Goal: Task Accomplishment & Management: Use online tool/utility

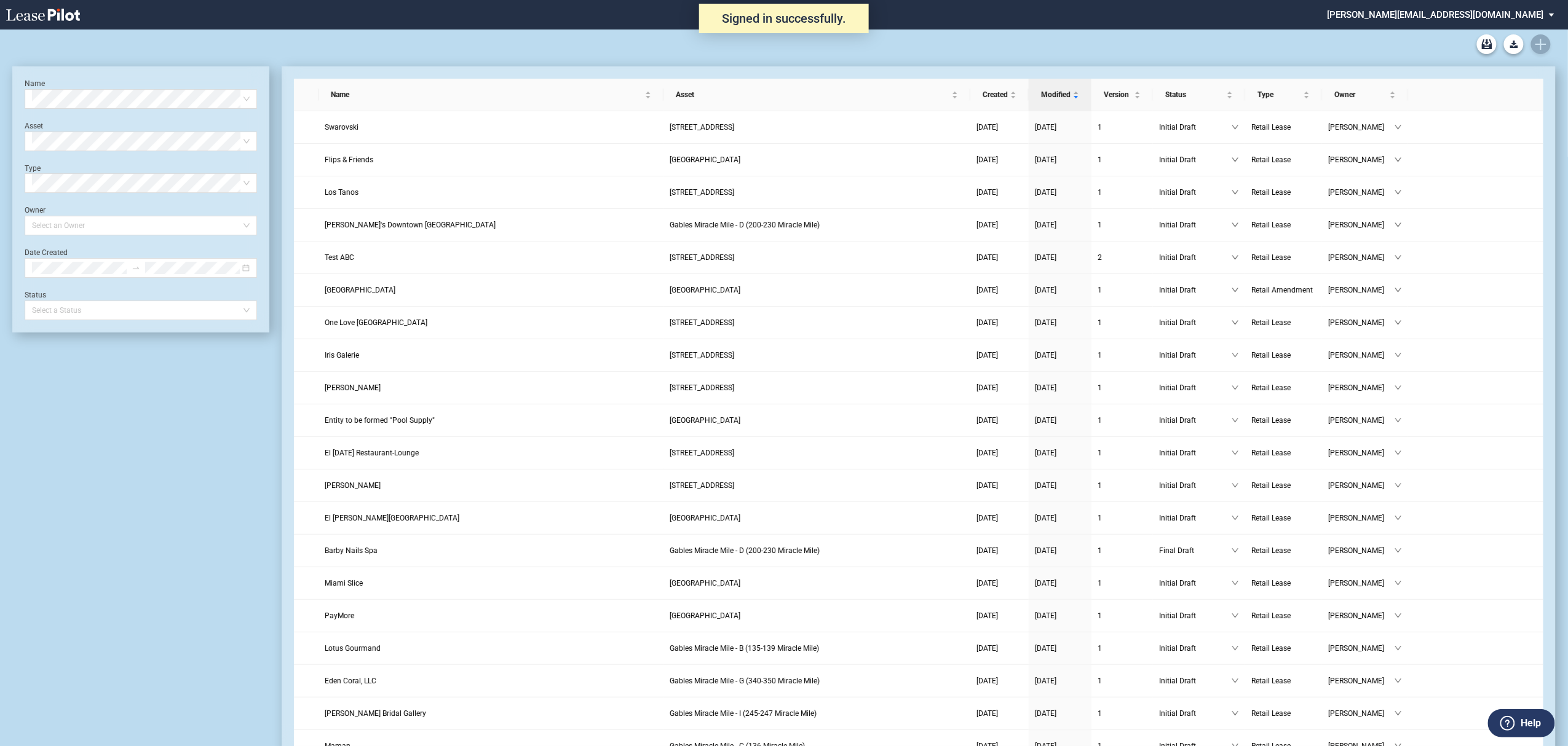
click at [1540, 48] on div "Retail Lease Form Blank Retail Amendment Form Blank Default Notice (Monetary) -…" at bounding box center [784, 44] width 1543 height 30
click at [1540, 47] on icon "Create new document" at bounding box center [1541, 44] width 11 height 11
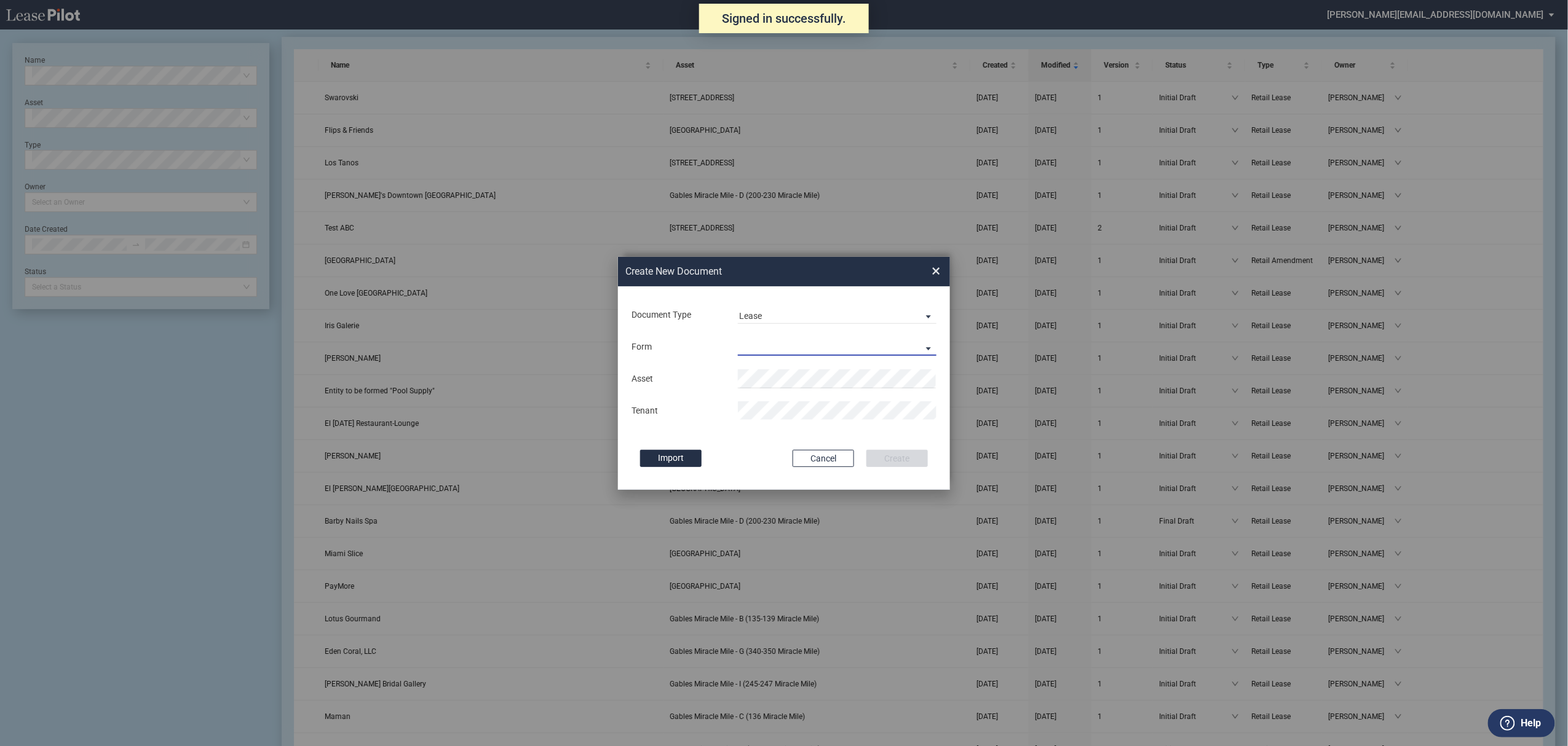
click at [775, 351] on md-select "Retail Lease Default Notice Monetary Default Notice Non - Monetary Temporary Li…" at bounding box center [837, 346] width 198 height 19
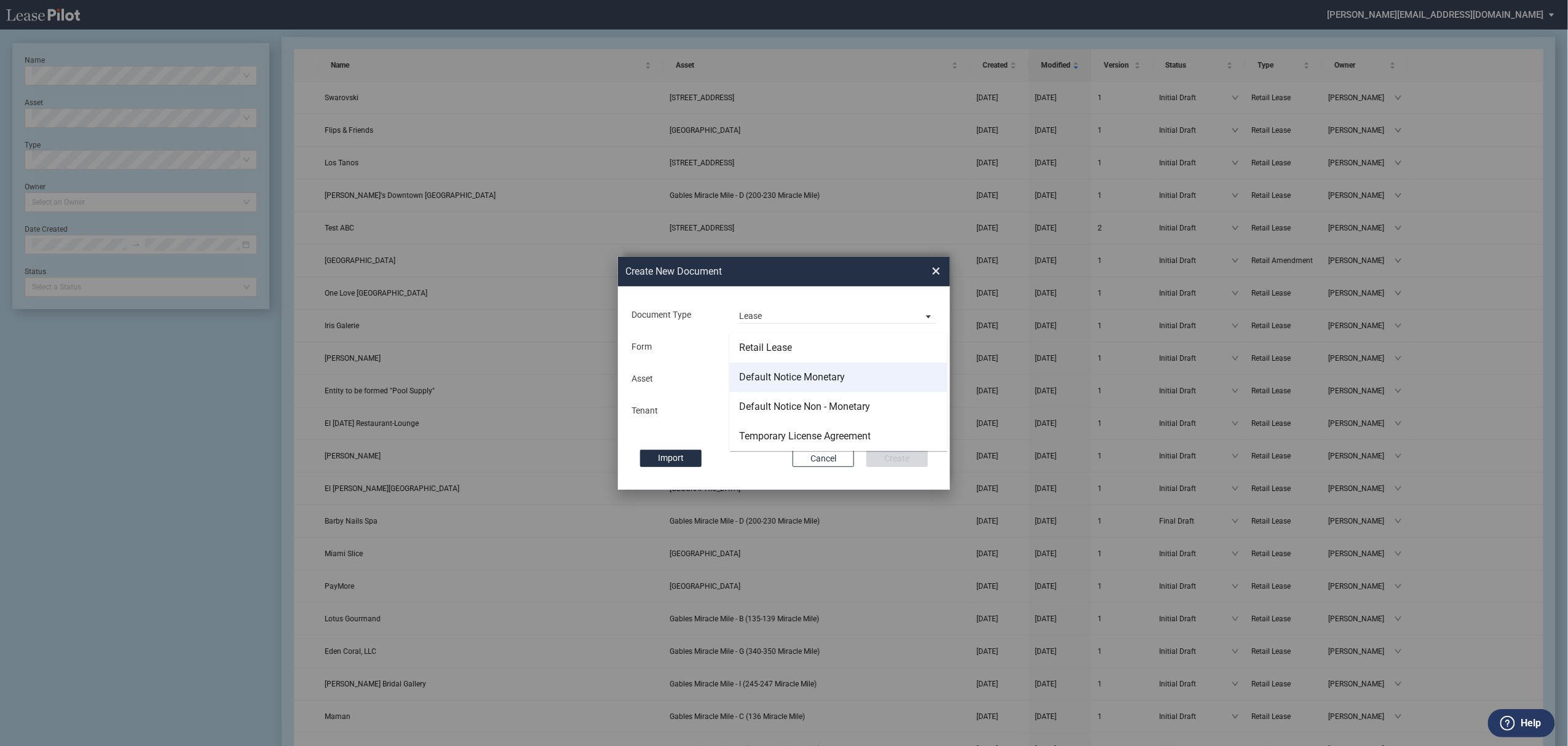
click at [795, 377] on div "Default Notice Monetary" at bounding box center [791, 377] width 106 height 14
click at [783, 357] on div "Form Default Notice Monetary" at bounding box center [784, 346] width 308 height 32
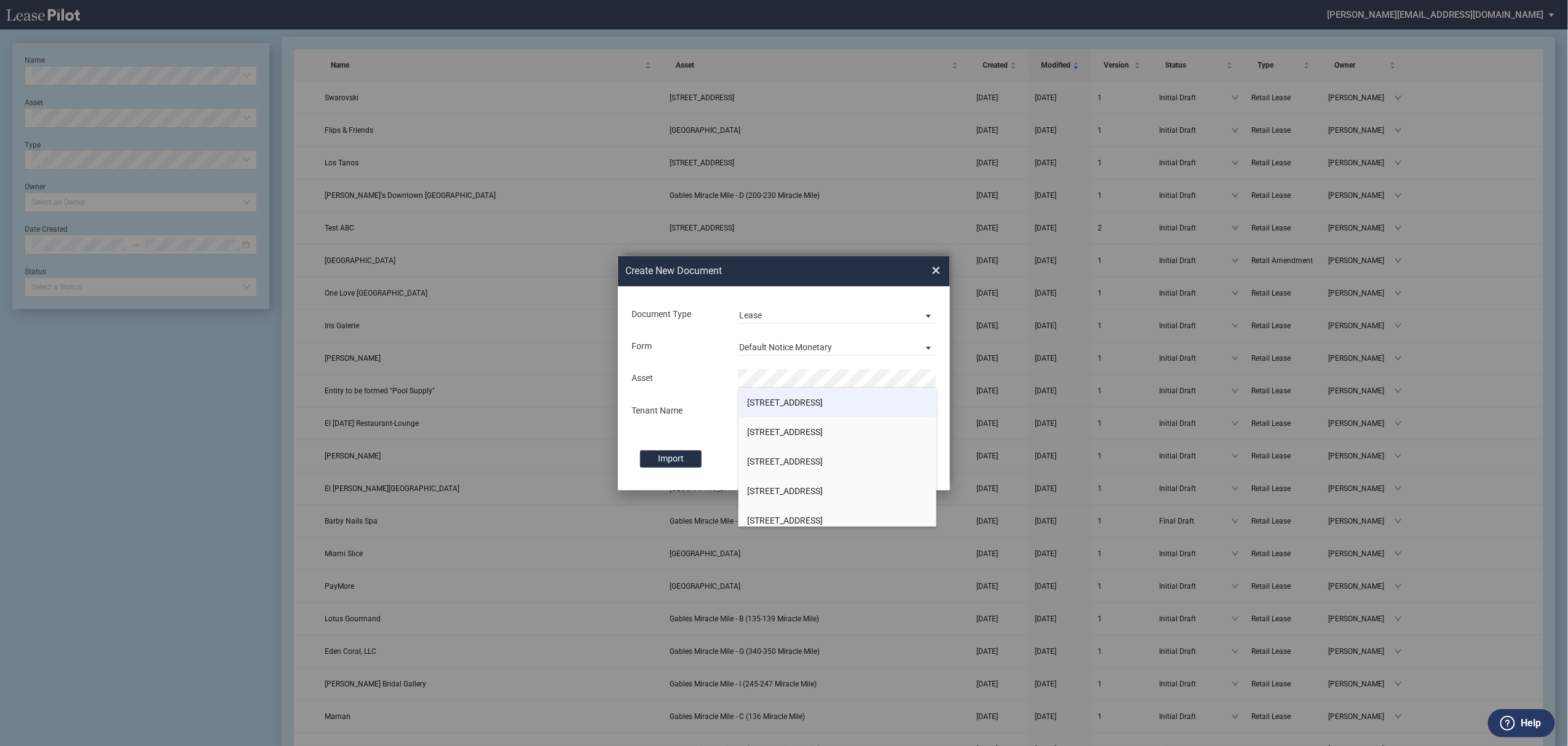
click at [793, 399] on span "[STREET_ADDRESS]" at bounding box center [785, 403] width 75 height 10
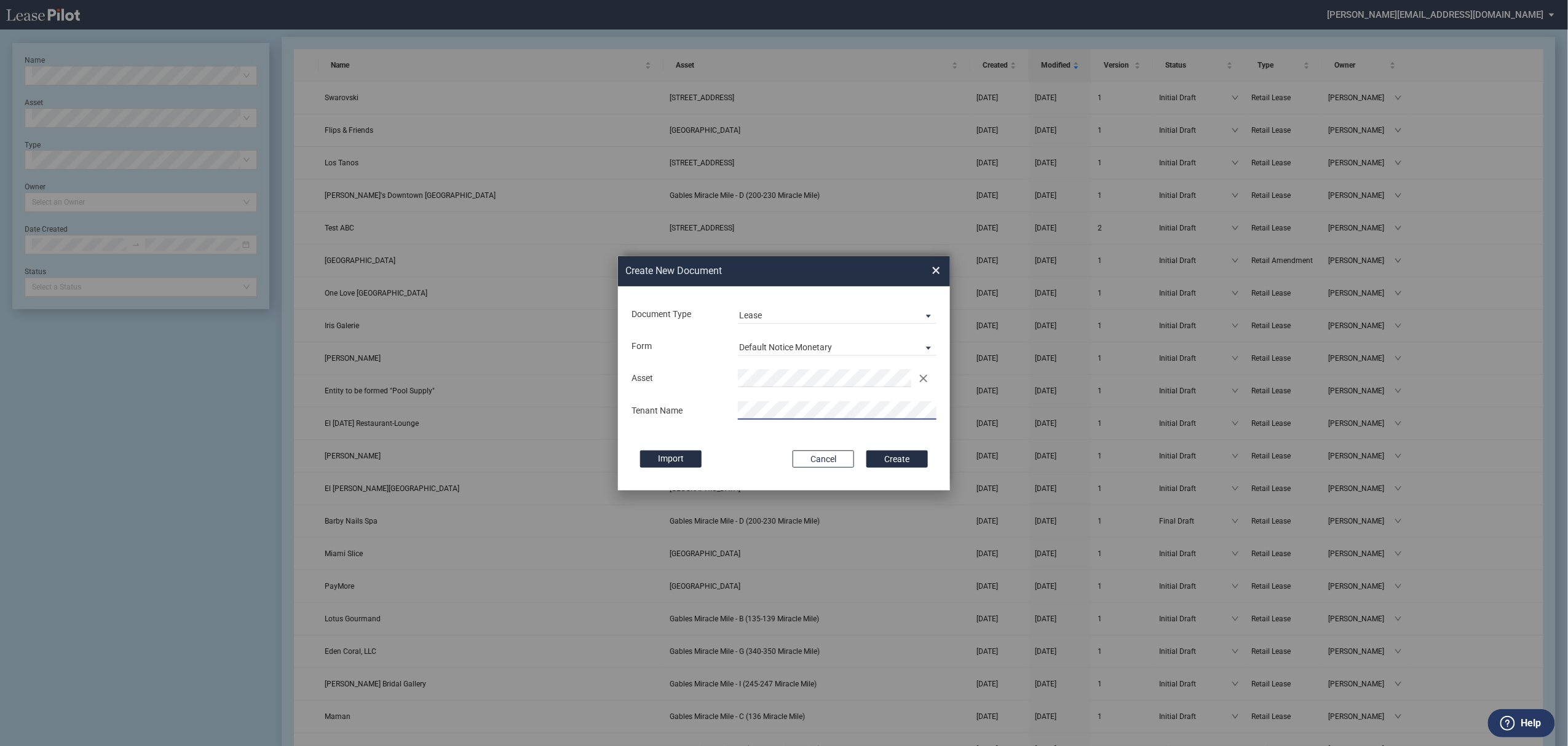
click at [866, 450] on button "Create" at bounding box center [897, 459] width 62 height 17
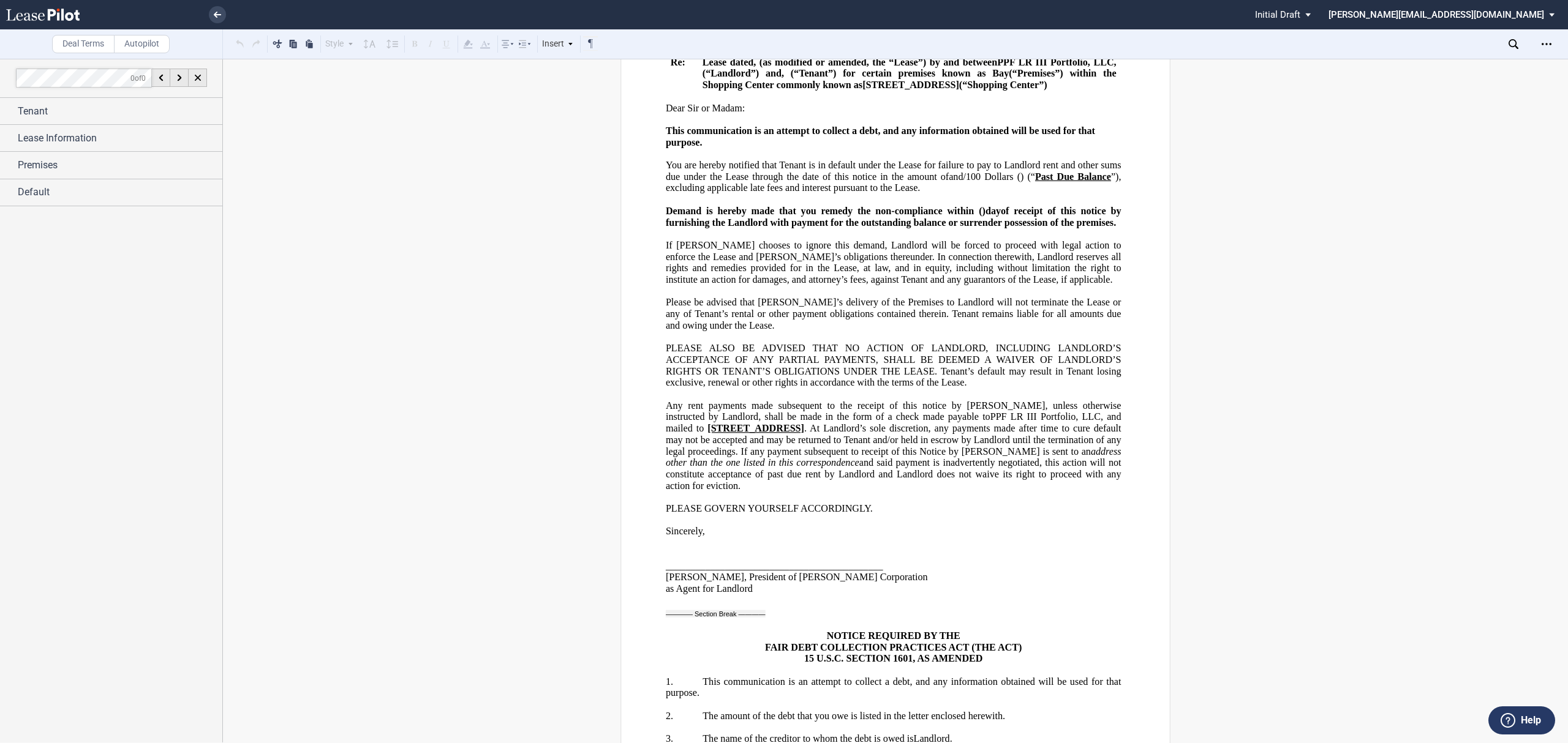
scroll to position [398, 0]
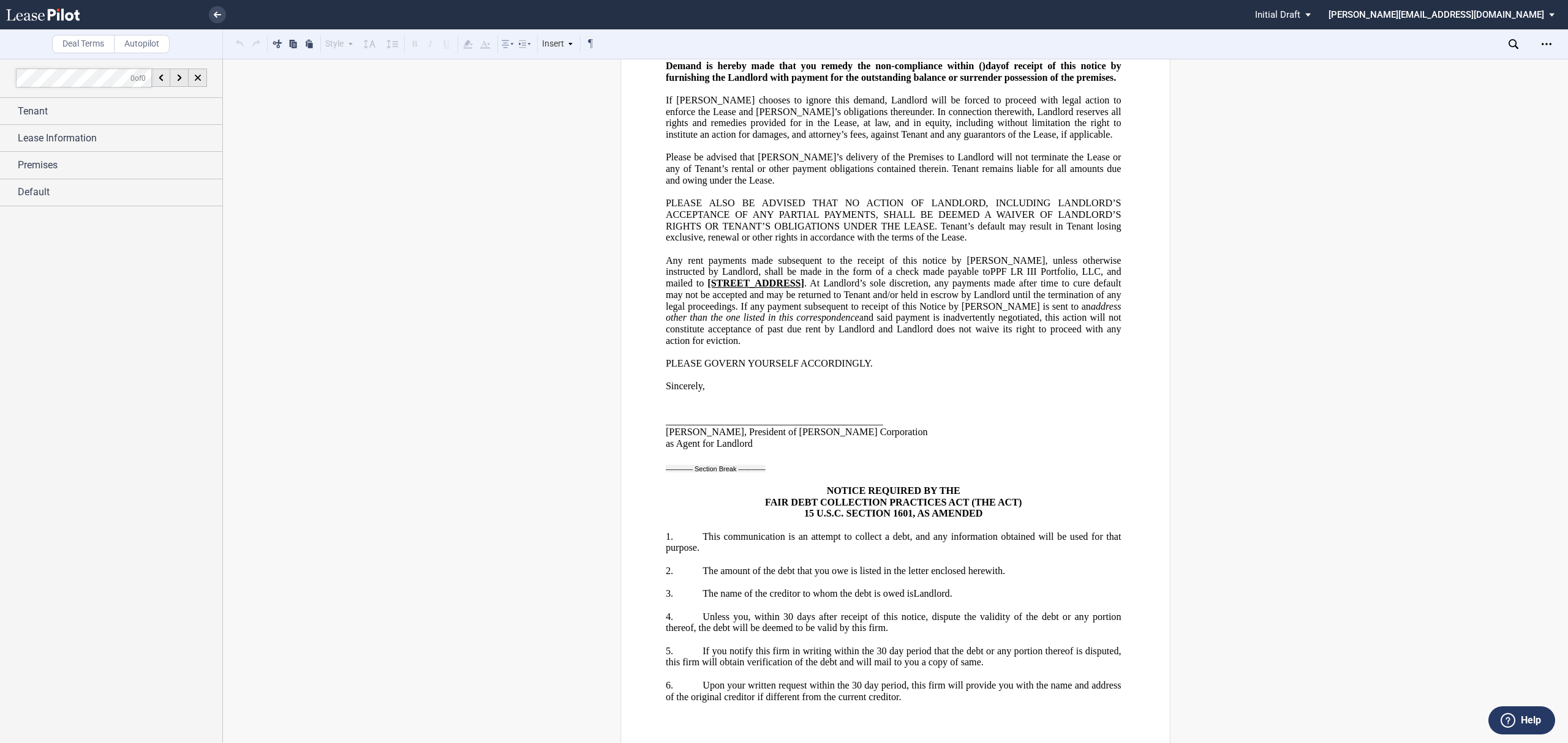
click at [83, 9] on link at bounding box center [64, 15] width 116 height 30
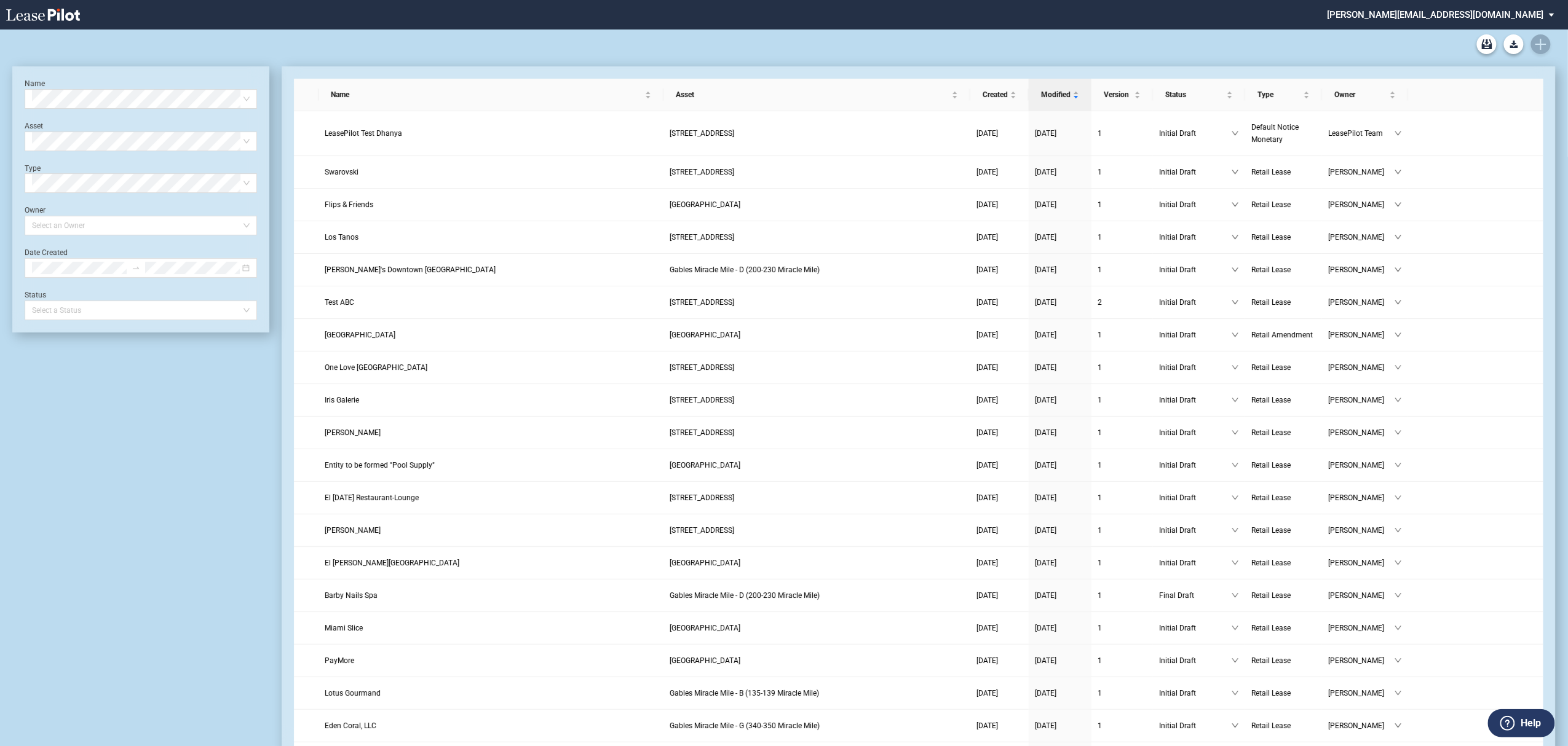
click at [1542, 45] on div "Retail Lease Form Blank Retail Amendment Form Blank Default Notice (Monetary) -…" at bounding box center [784, 44] width 1543 height 30
click at [1540, 50] on link "Create new document" at bounding box center [1541, 44] width 20 height 20
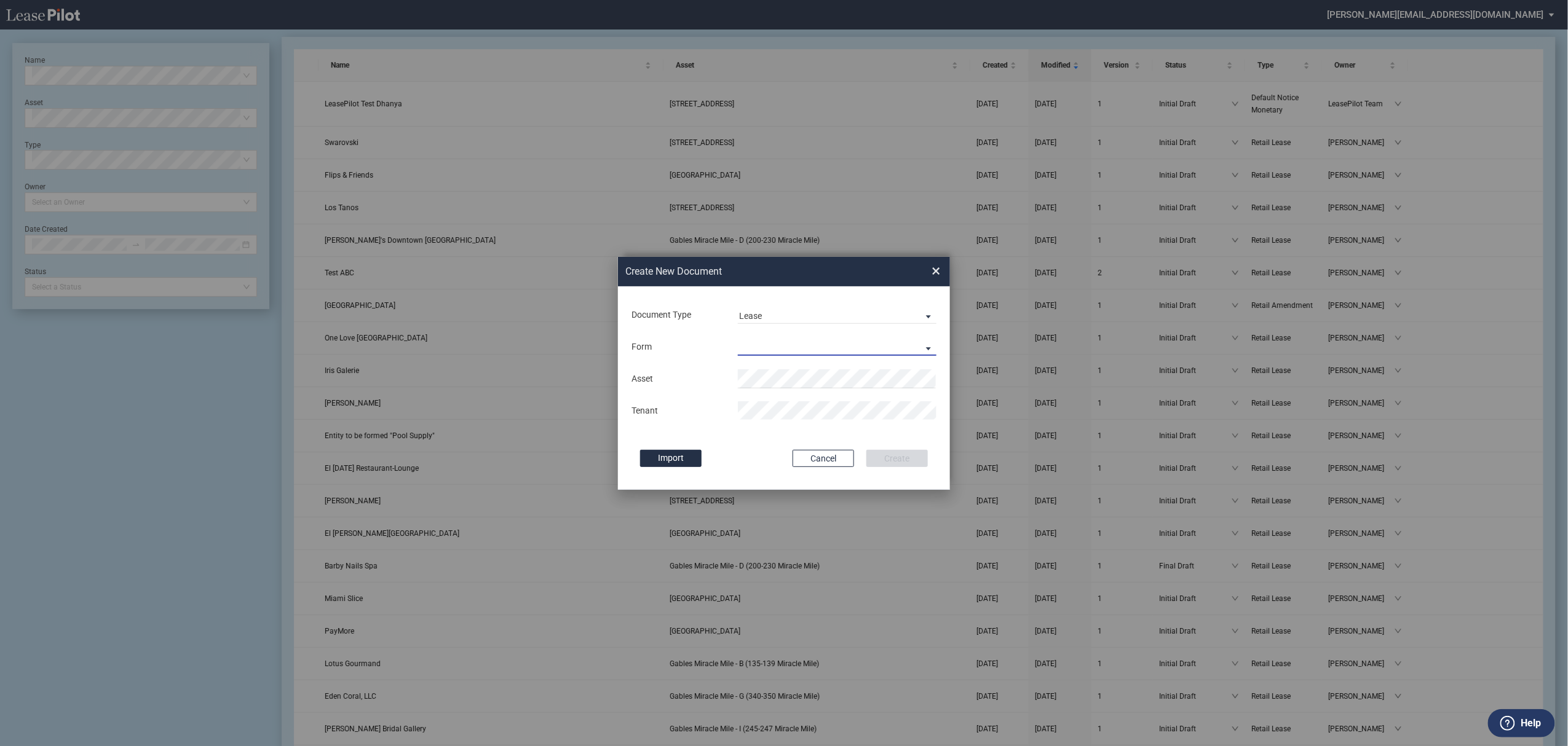
click at [777, 339] on md-select "Retail Lease Default Notice Monetary Default Notice Non - Monetary Temporary Li…" at bounding box center [837, 346] width 198 height 19
click at [813, 414] on md-option "Default Notice Non - Monetary" at bounding box center [838, 407] width 218 height 30
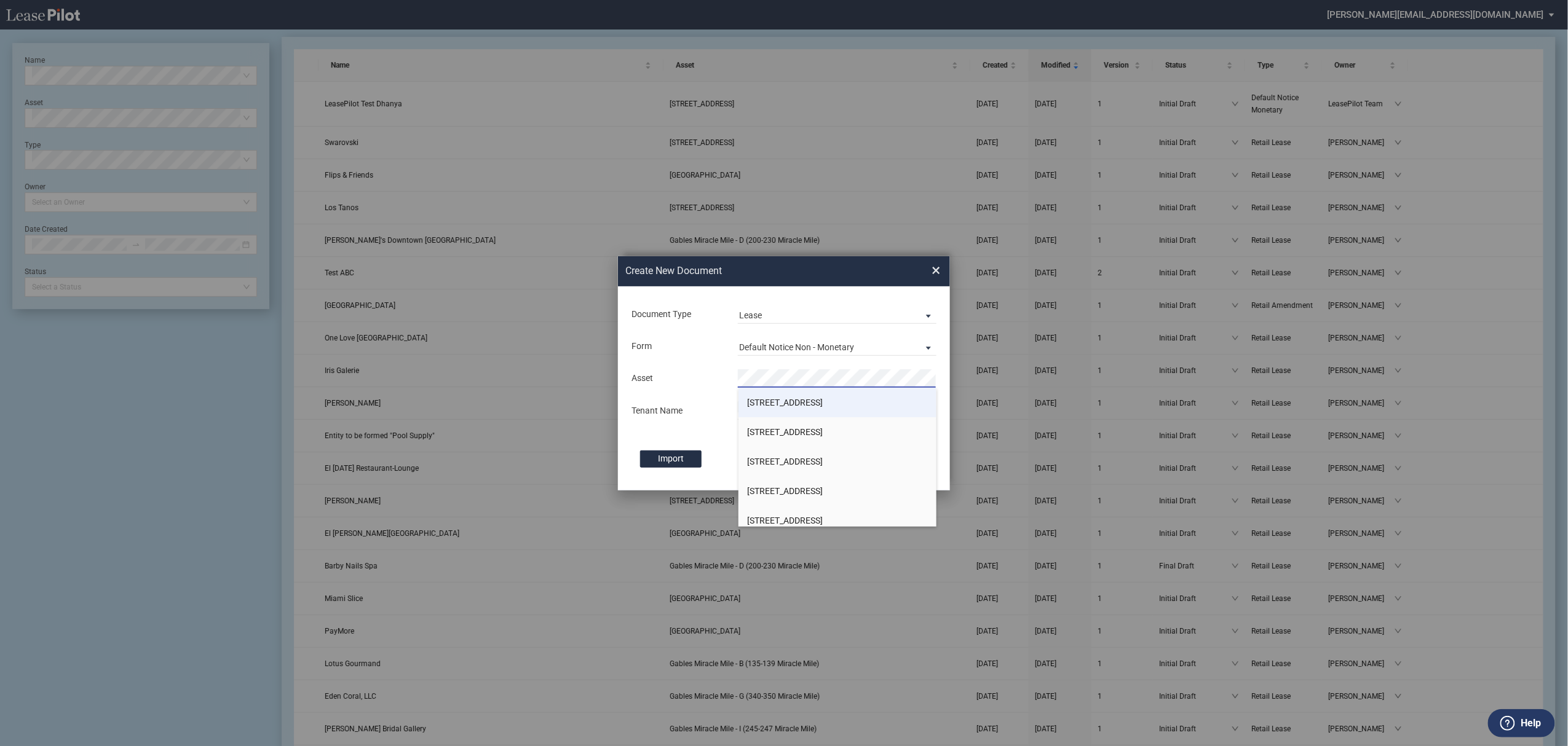
click at [810, 404] on span "[STREET_ADDRESS]" at bounding box center [785, 403] width 75 height 10
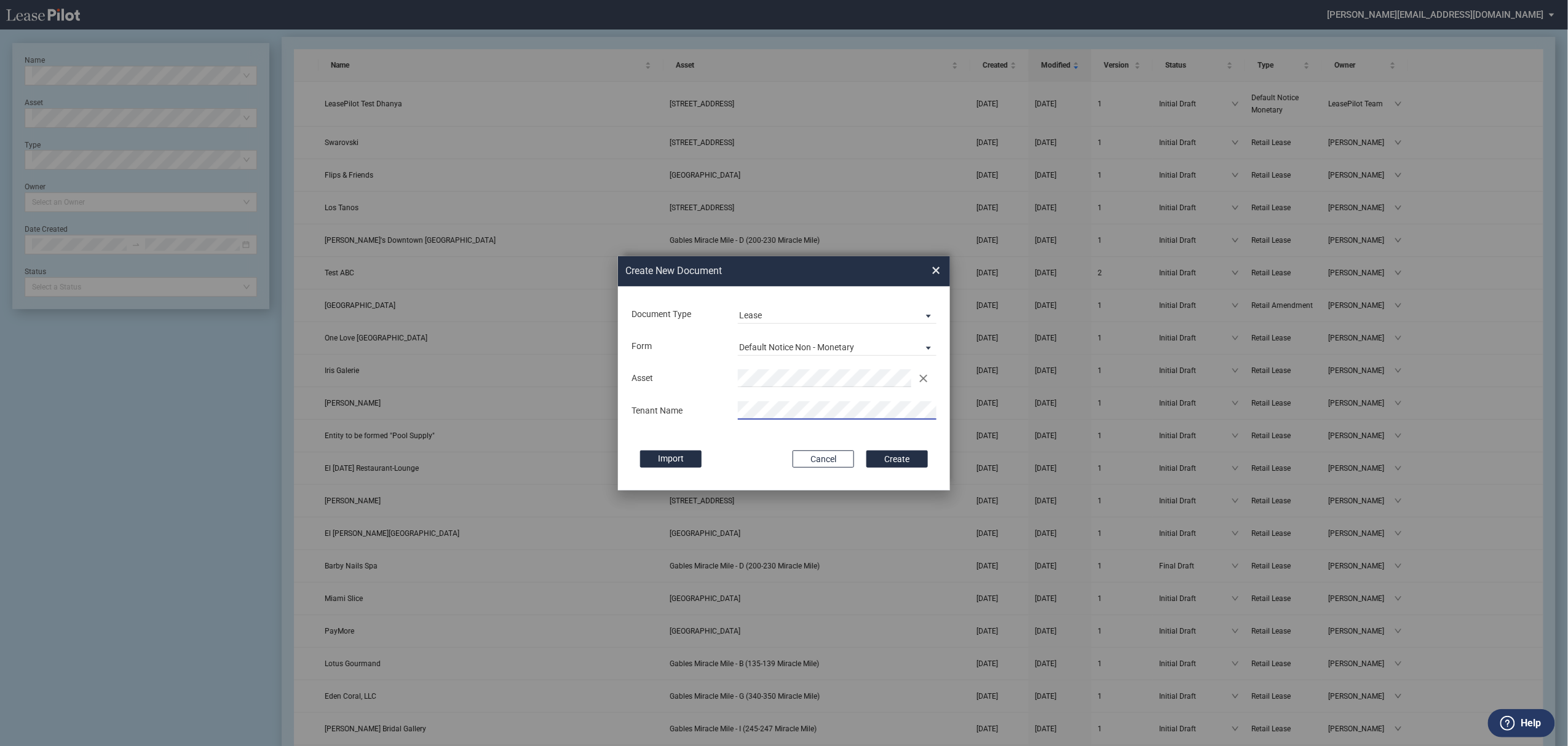
click at [866, 450] on button "Create" at bounding box center [897, 459] width 62 height 17
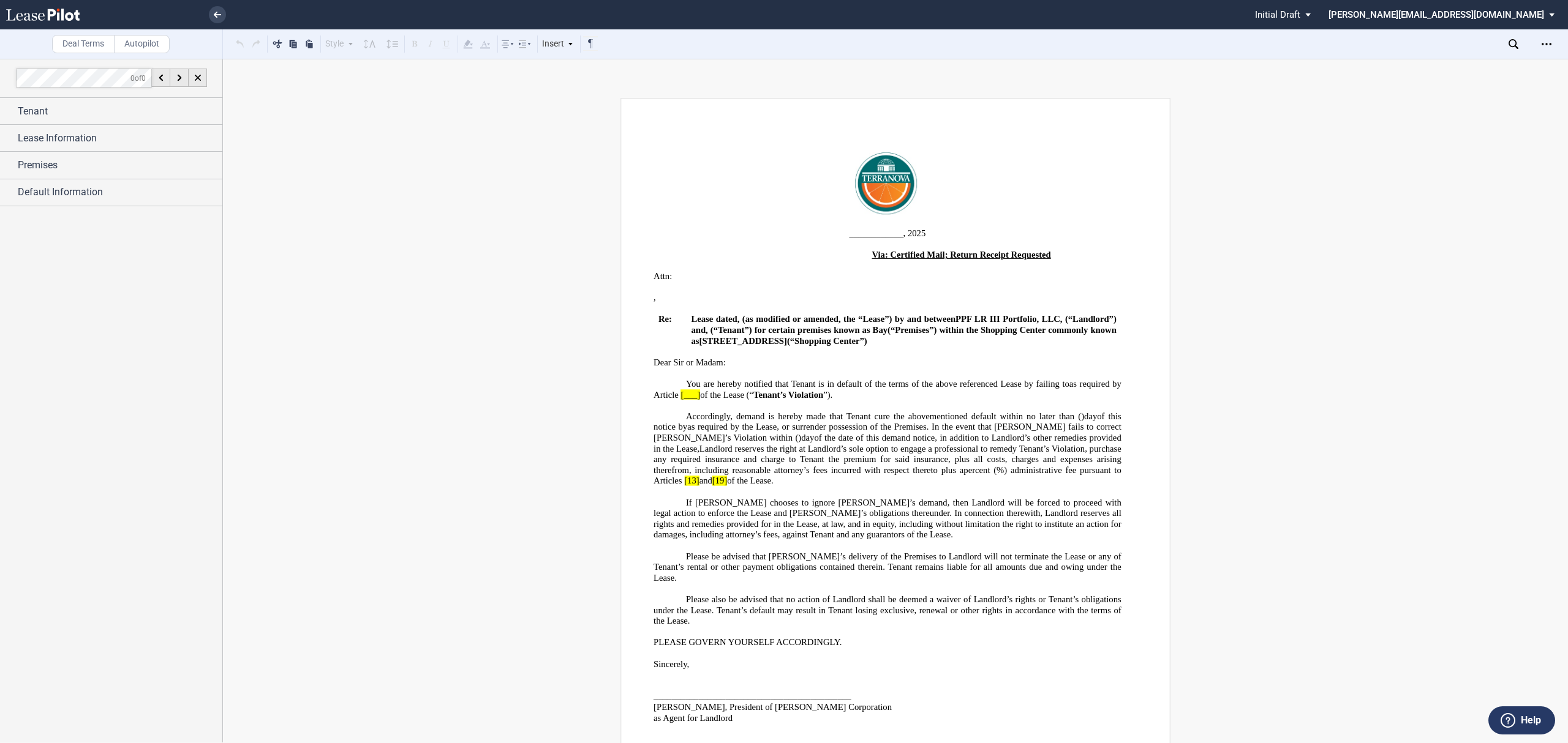
scroll to position [215, 0]
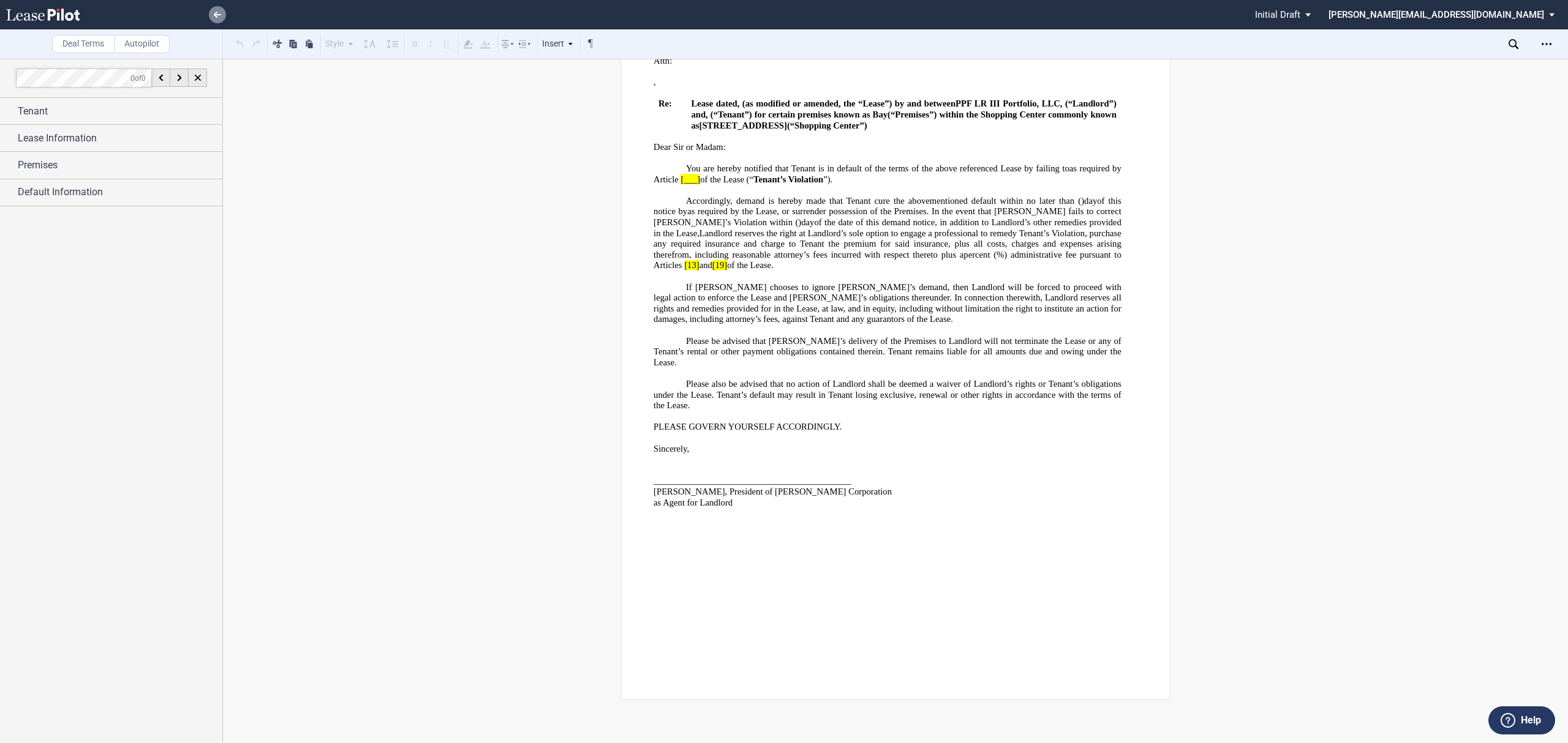
click at [210, 18] on link at bounding box center [217, 15] width 17 height 17
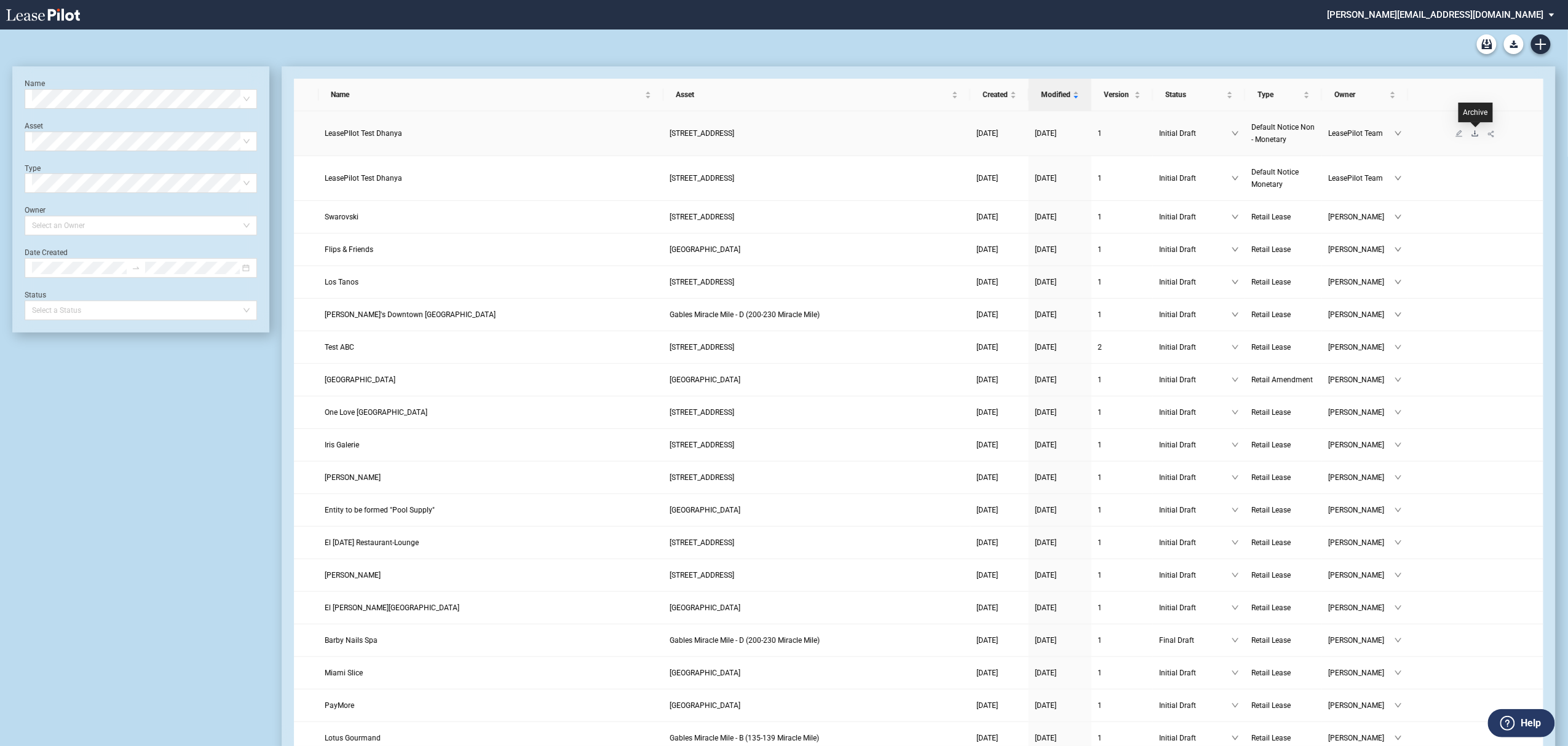
click at [1475, 135] on icon "download" at bounding box center [1475, 133] width 7 height 7
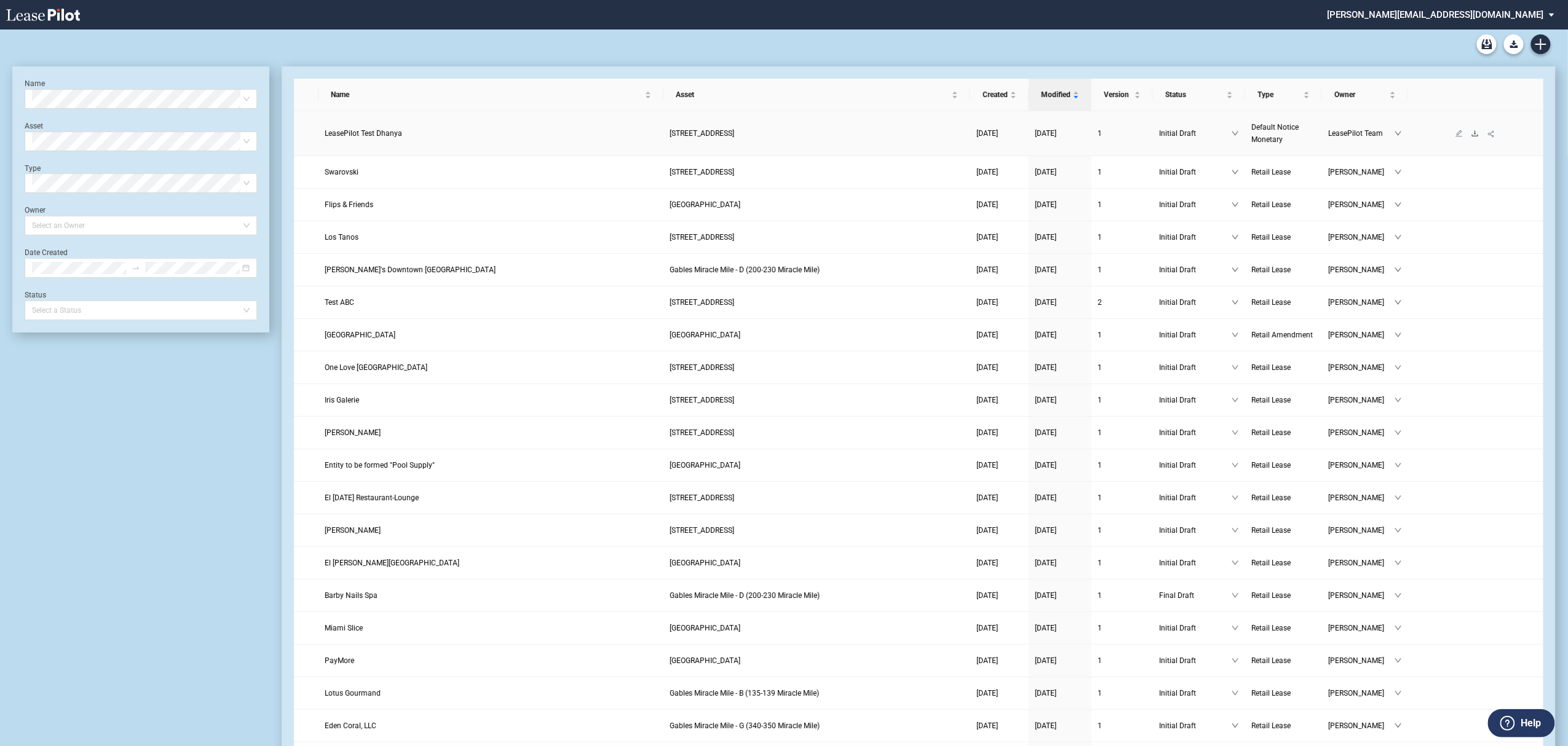
click at [1477, 135] on icon "download" at bounding box center [1475, 133] width 7 height 7
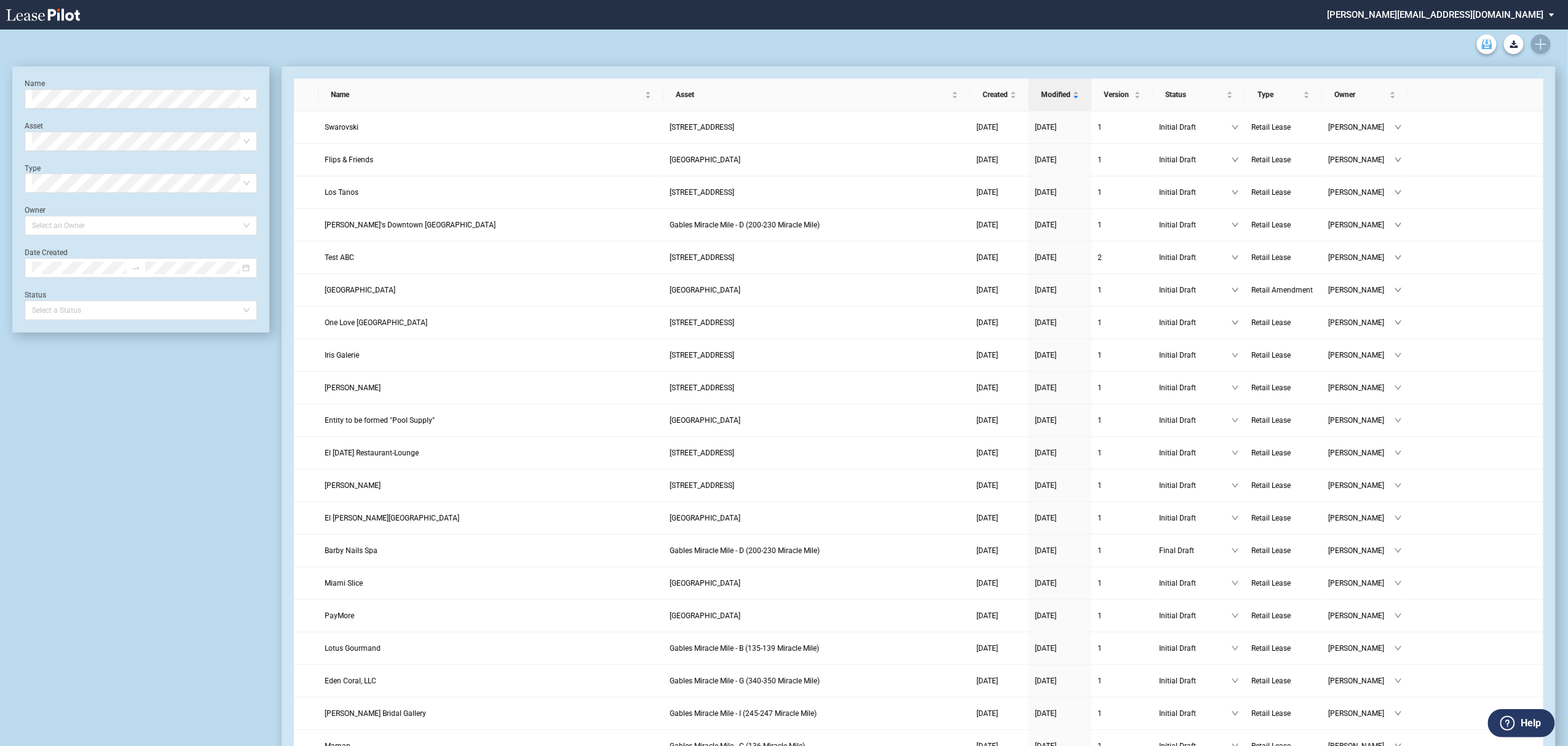
click at [1491, 48] on use "Archive" at bounding box center [1486, 44] width 11 height 10
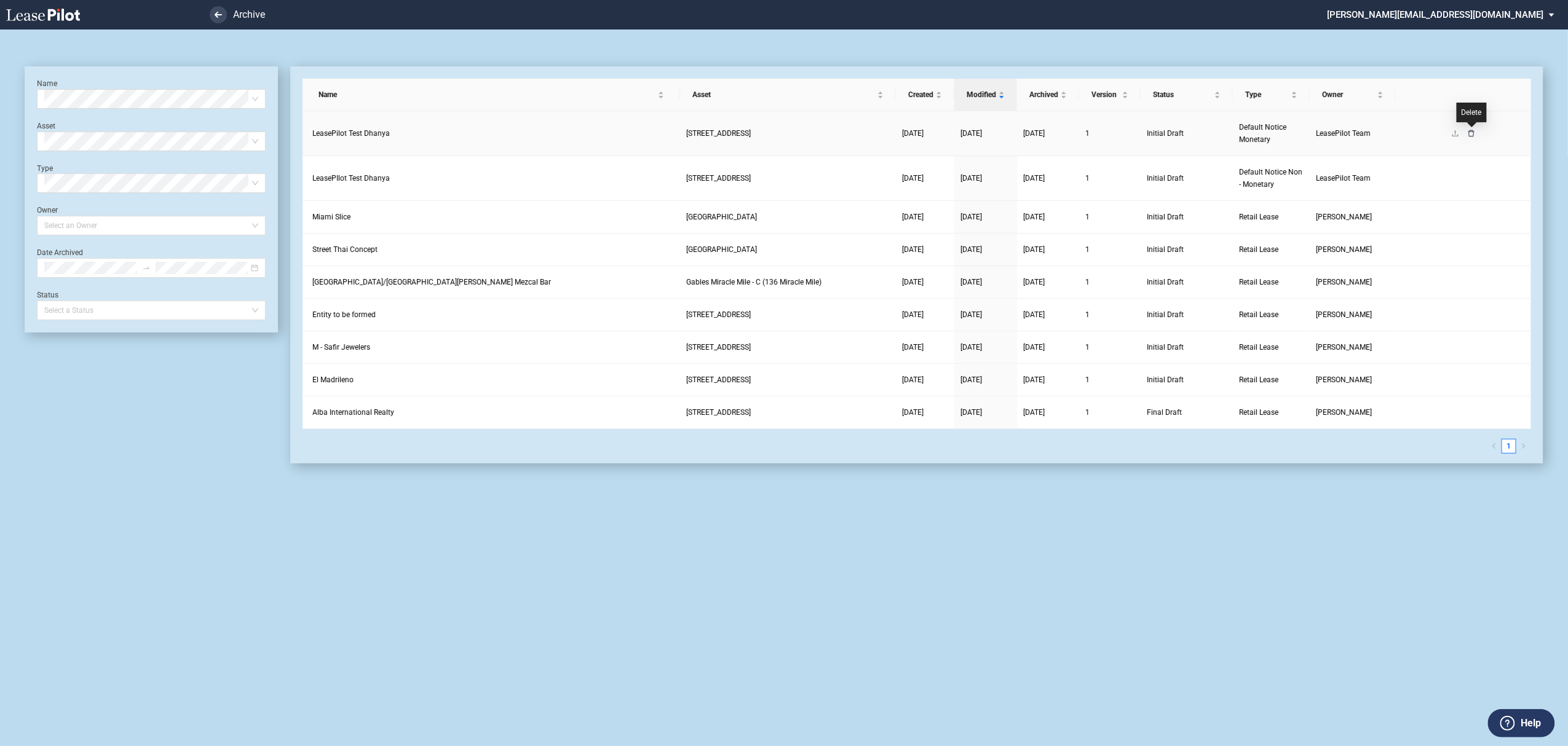
click at [1467, 133] on icon "delete" at bounding box center [1471, 133] width 7 height 7
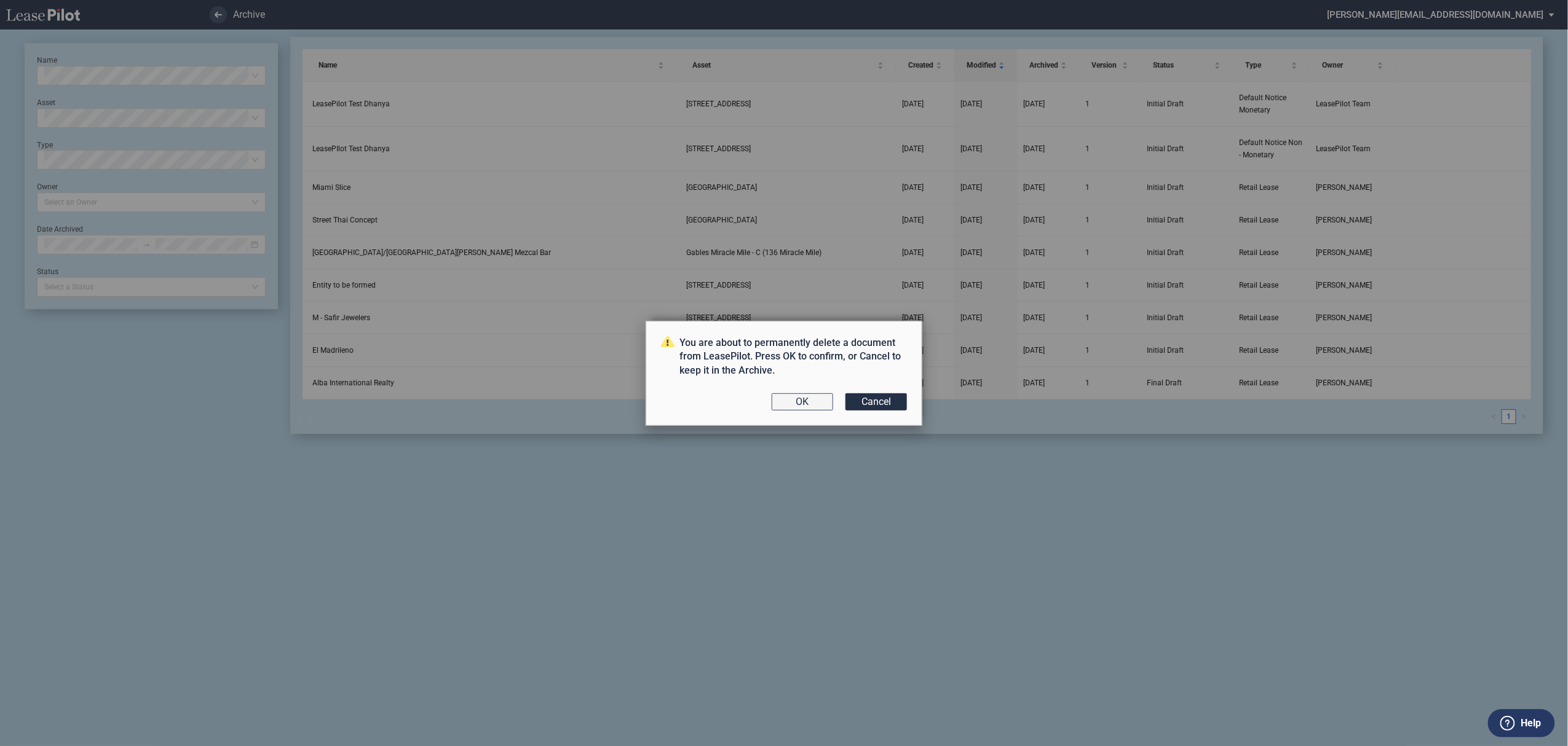
click at [809, 402] on button "OK" at bounding box center [803, 402] width 62 height 17
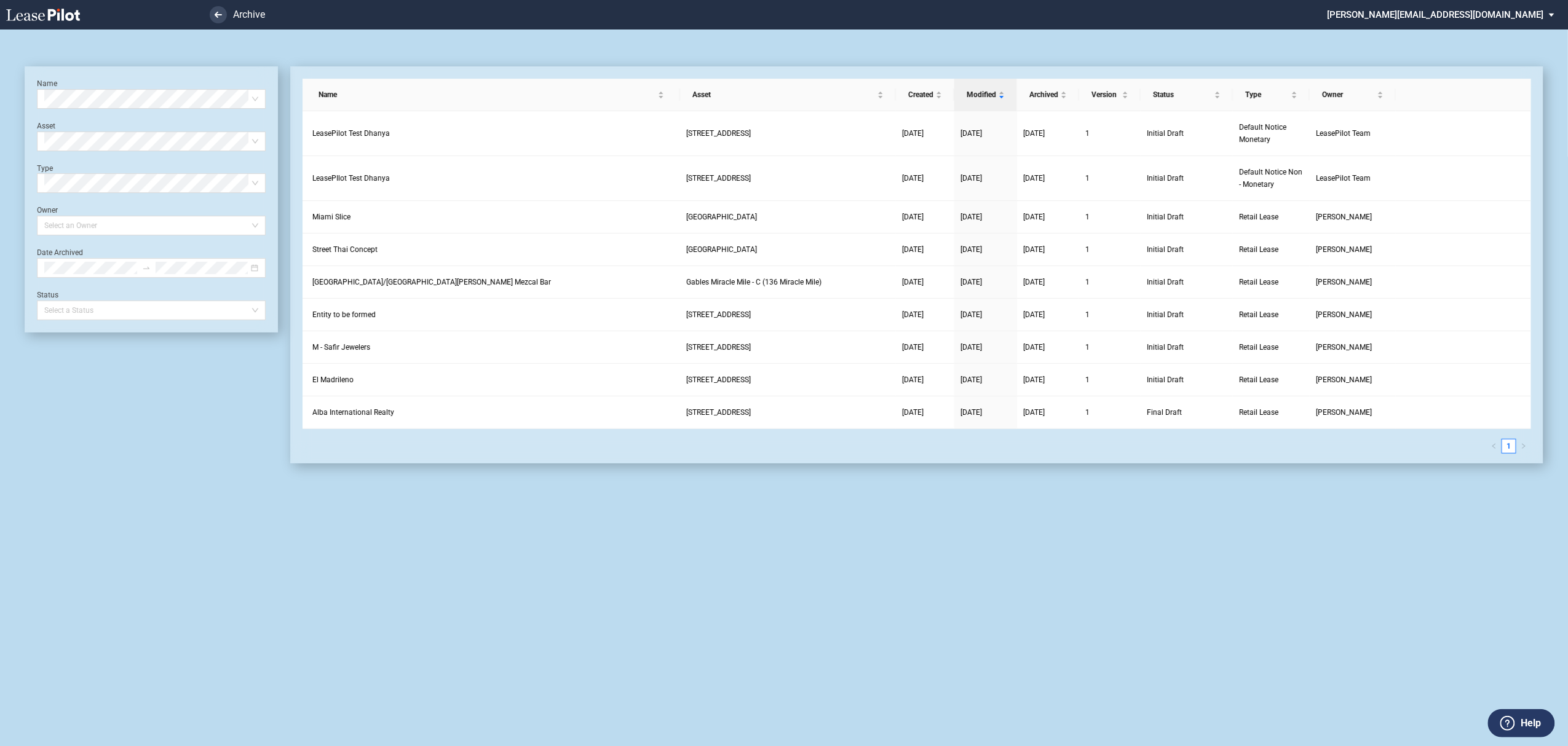
scroll to position [30, 0]
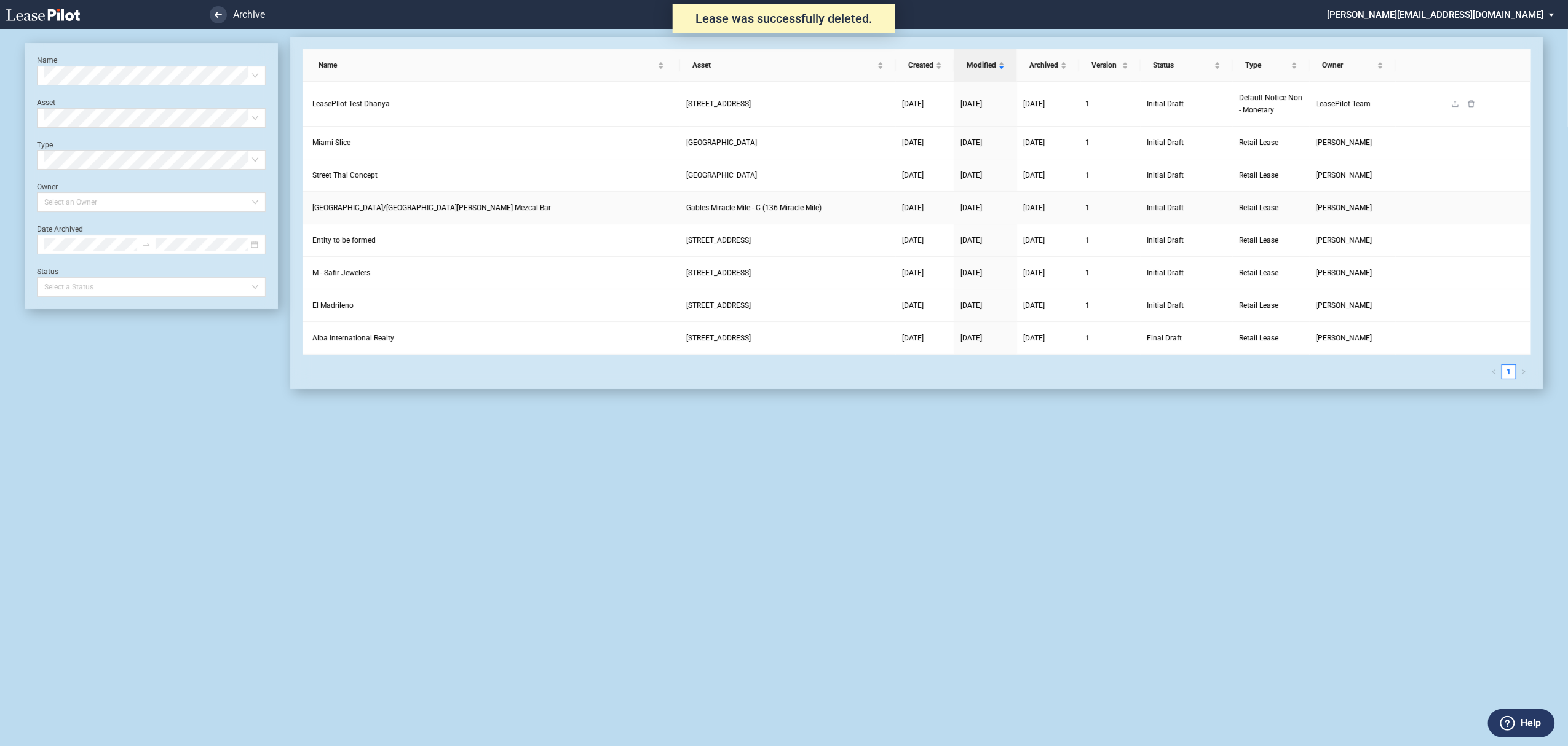
scroll to position [30, 0]
click at [1472, 107] on icon "delete" at bounding box center [1471, 103] width 6 height 7
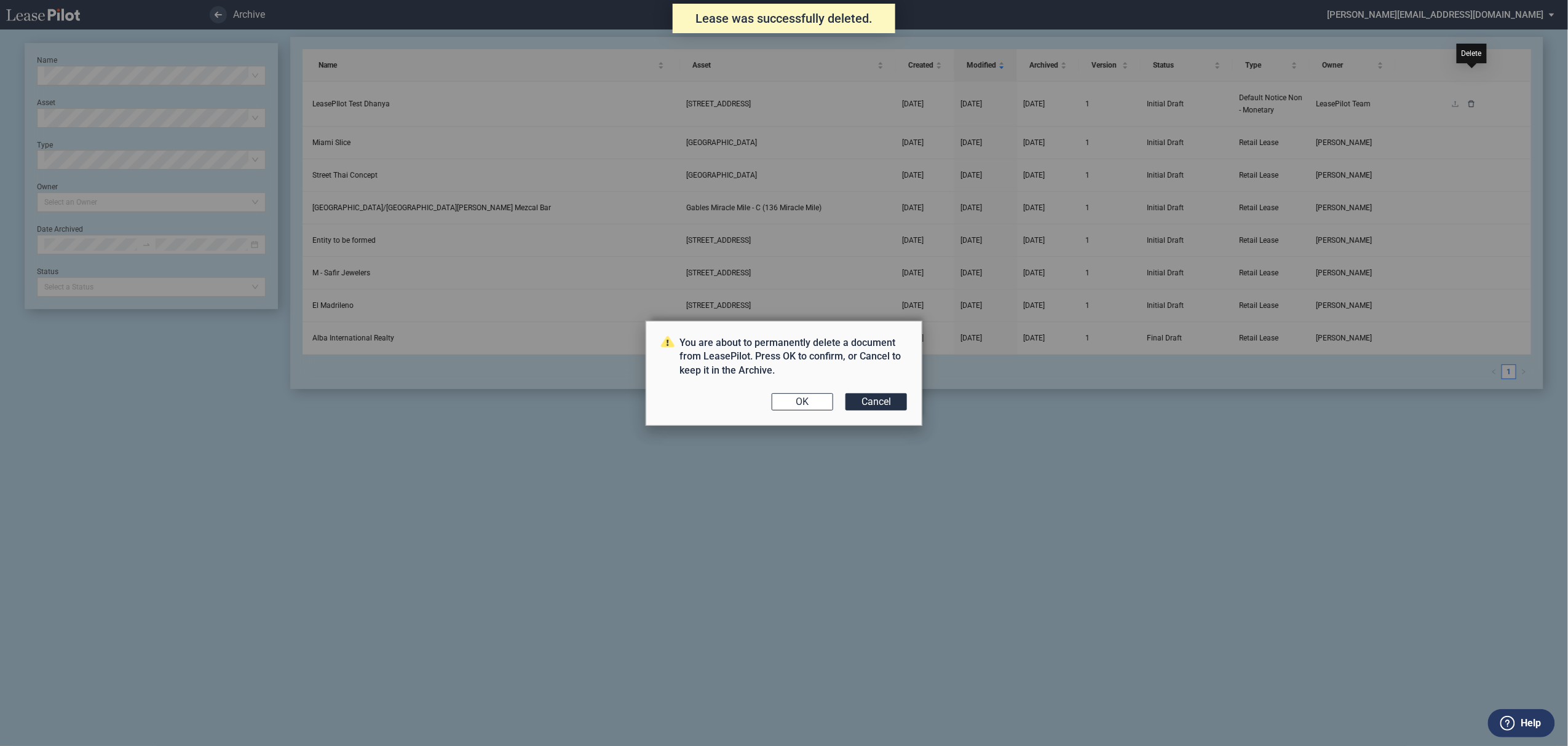
scroll to position [0, 0]
click at [812, 396] on button "OK" at bounding box center [803, 402] width 62 height 17
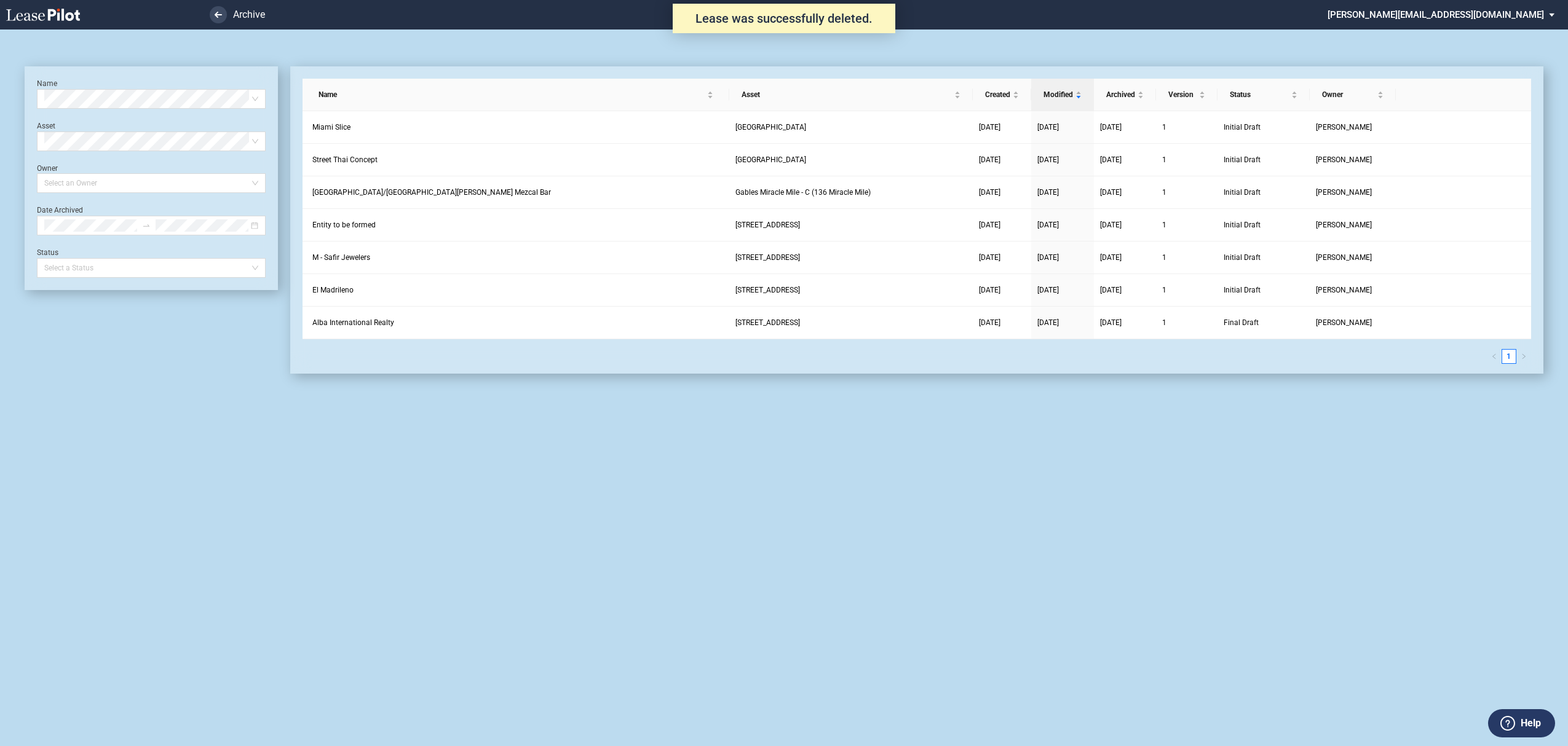
scroll to position [30, 0]
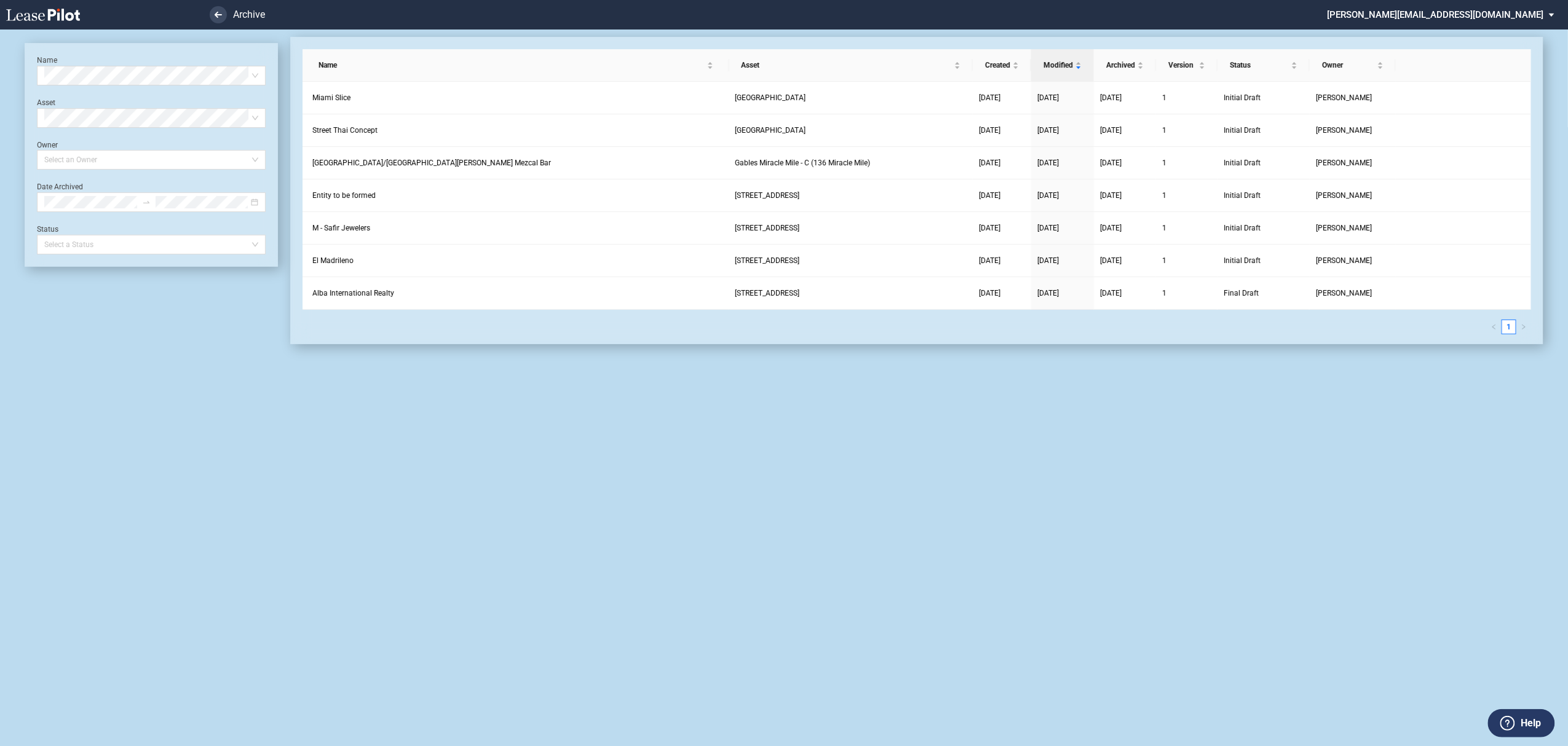
click at [40, 40] on div "Name Select name Asset Select Asset Owner Select an Owner Date Archived Status …" at bounding box center [151, 191] width 253 height 308
click at [42, 20] on icon at bounding box center [43, 15] width 74 height 12
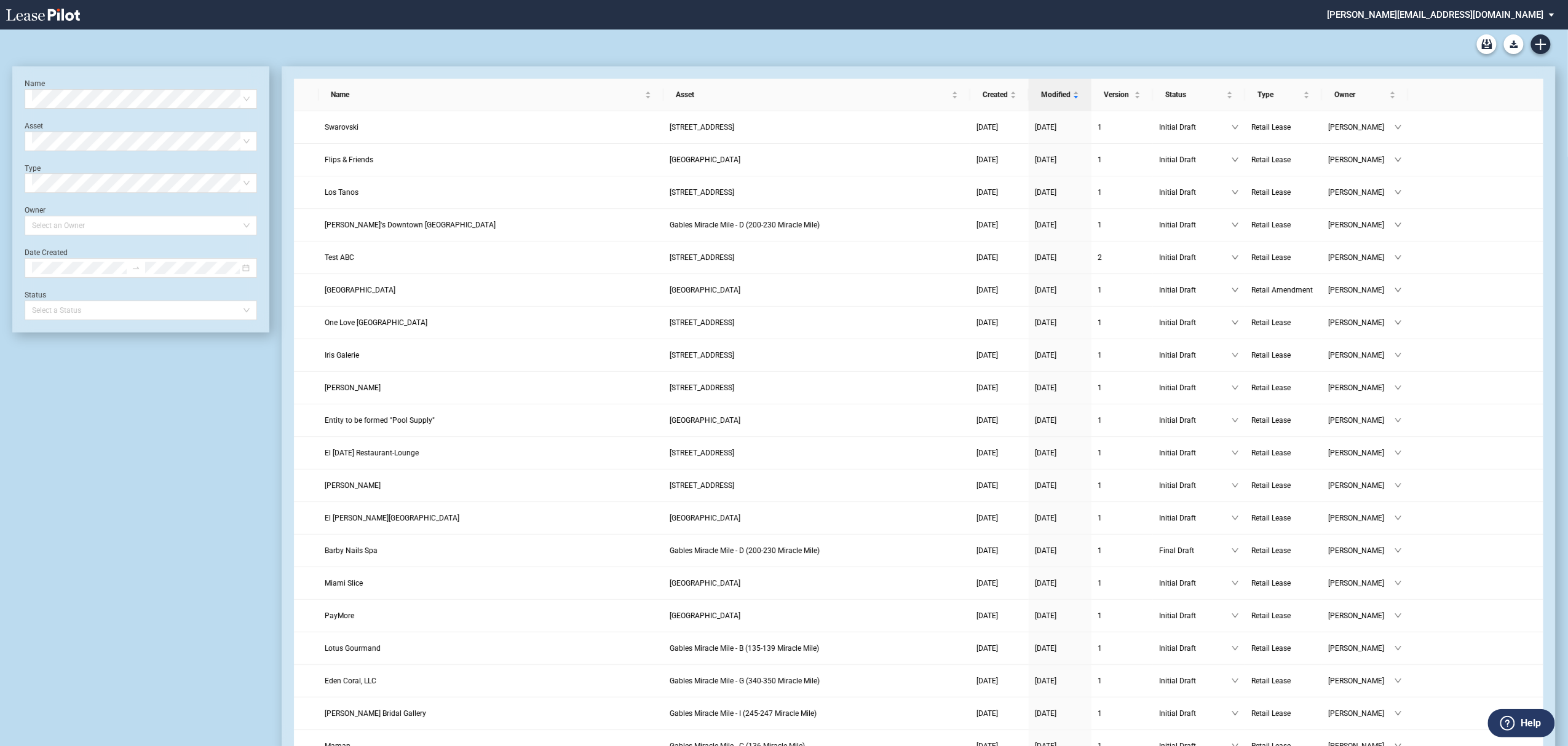
click at [1490, 15] on md-select "[PERSON_NAME][EMAIL_ADDRESS][DOMAIN_NAME] Super Admin Area Admin Area Settings …" at bounding box center [1446, 14] width 238 height 28
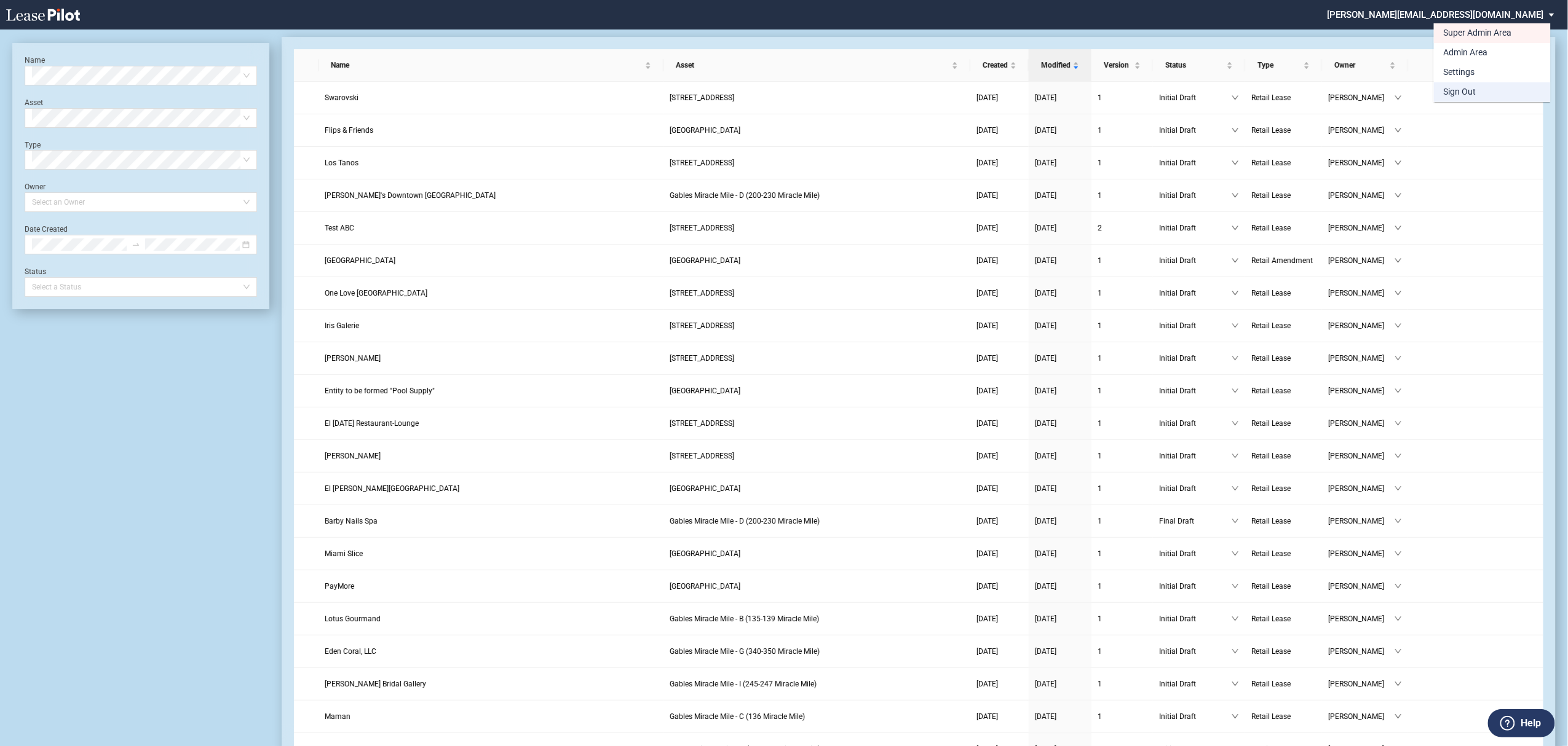
click at [1493, 99] on md-option "Sign Out" at bounding box center [1492, 92] width 117 height 20
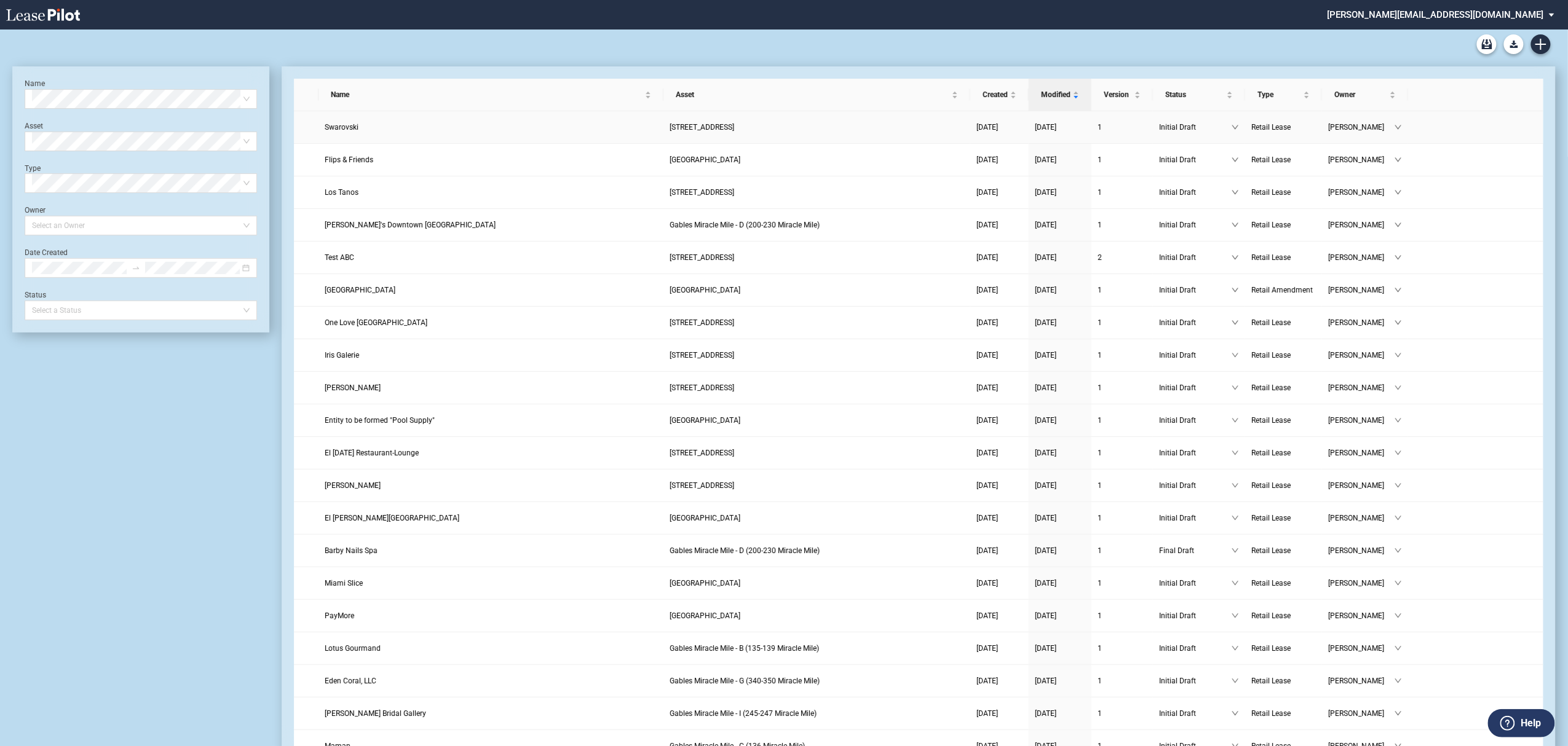
scroll to position [30, 0]
